Goal: Navigation & Orientation: Find specific page/section

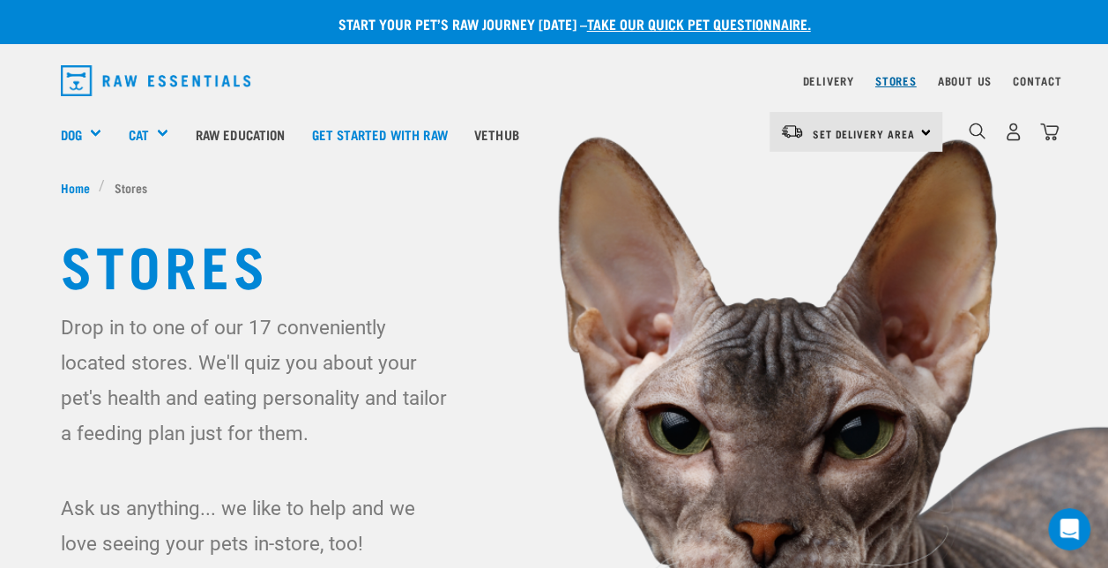
click at [889, 84] on link "Stores" at bounding box center [895, 81] width 41 height 6
click at [888, 78] on link "Stores" at bounding box center [895, 81] width 41 height 6
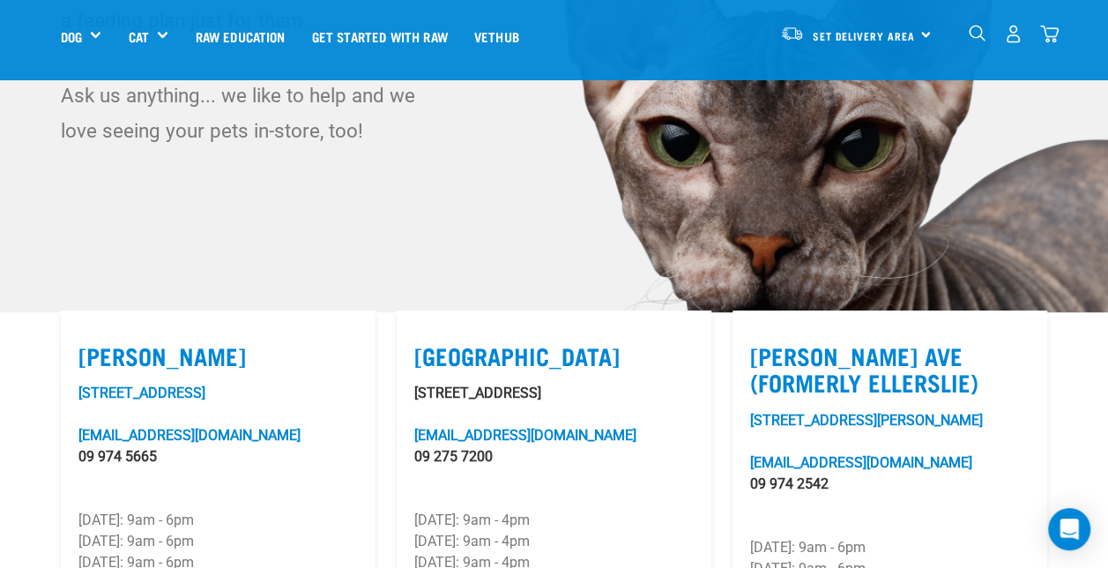
scroll to position [529, 0]
